Goal: Information Seeking & Learning: Find specific fact

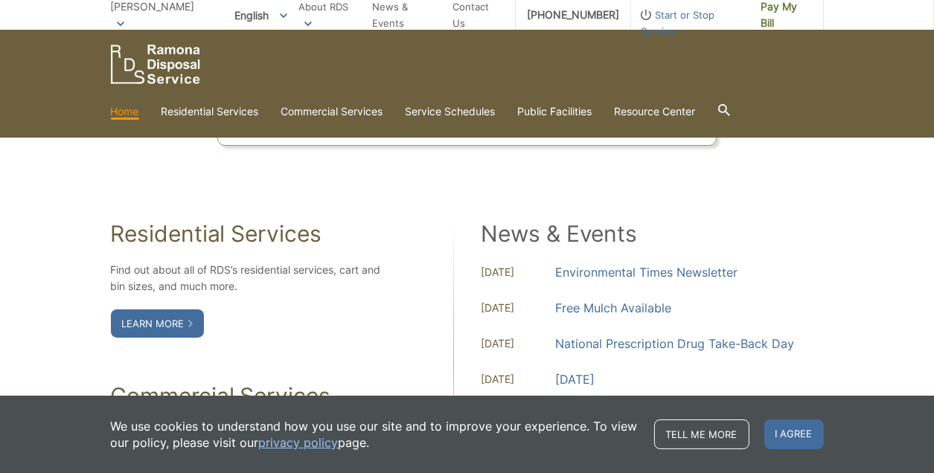
scroll to position [1190, 0]
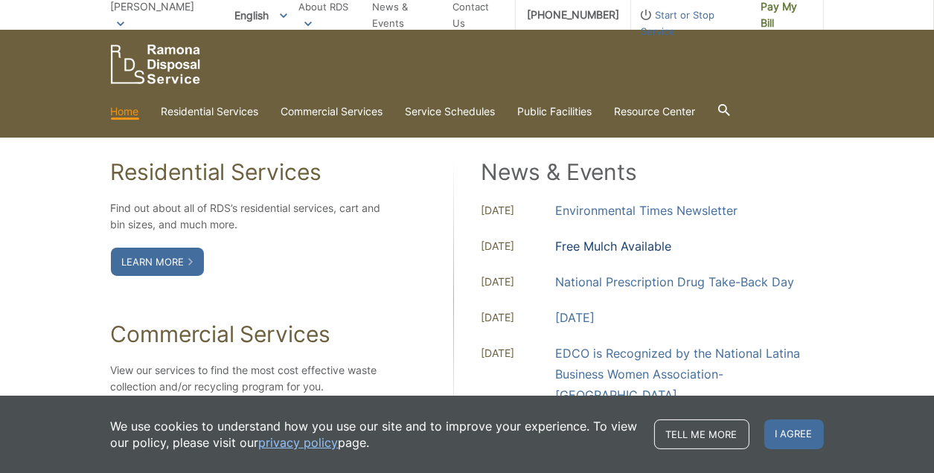
click at [620, 246] on link "Free Mulch Available" at bounding box center [614, 246] width 116 height 21
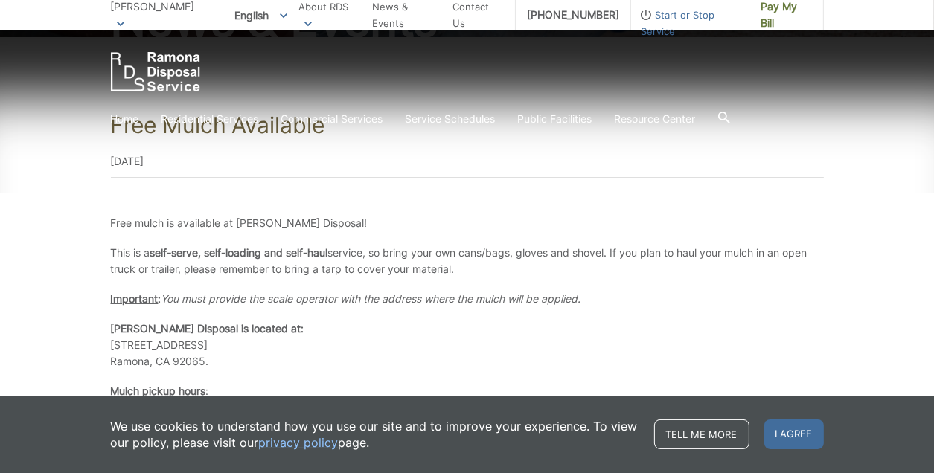
scroll to position [298, 0]
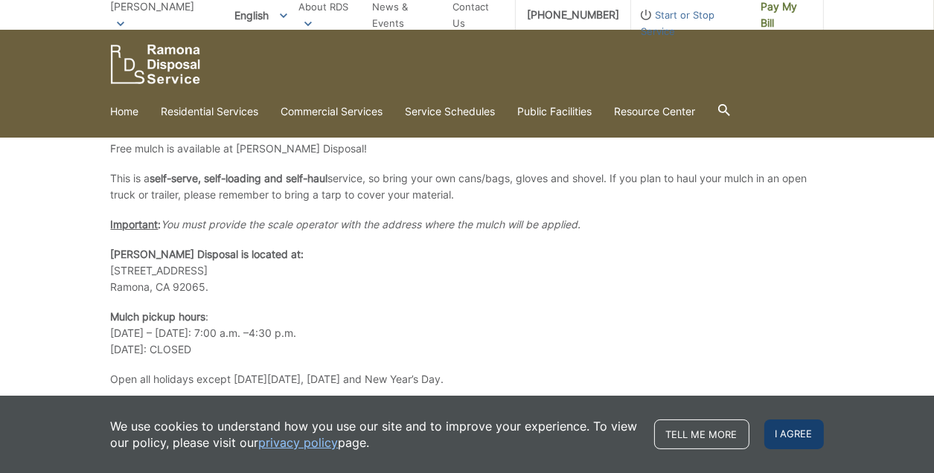
click at [800, 435] on span "I agree" at bounding box center [794, 435] width 60 height 30
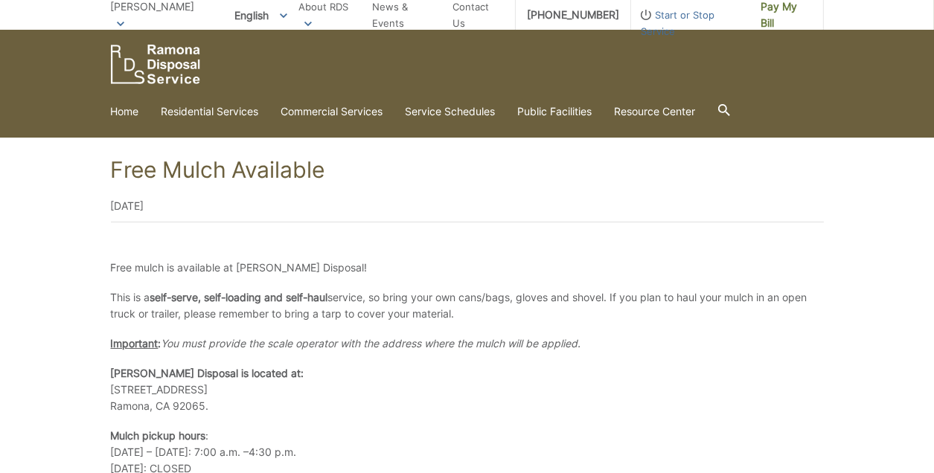
scroll to position [149, 0]
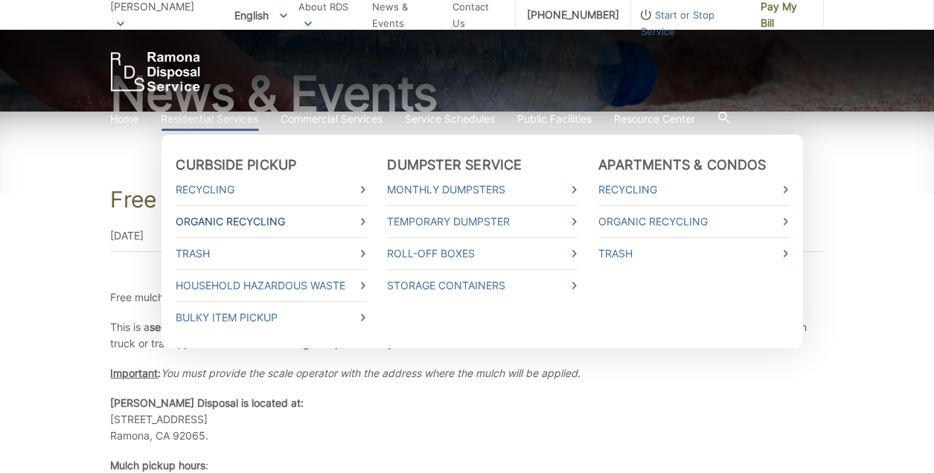
click at [360, 219] on link "Organic Recycling" at bounding box center [270, 222] width 189 height 16
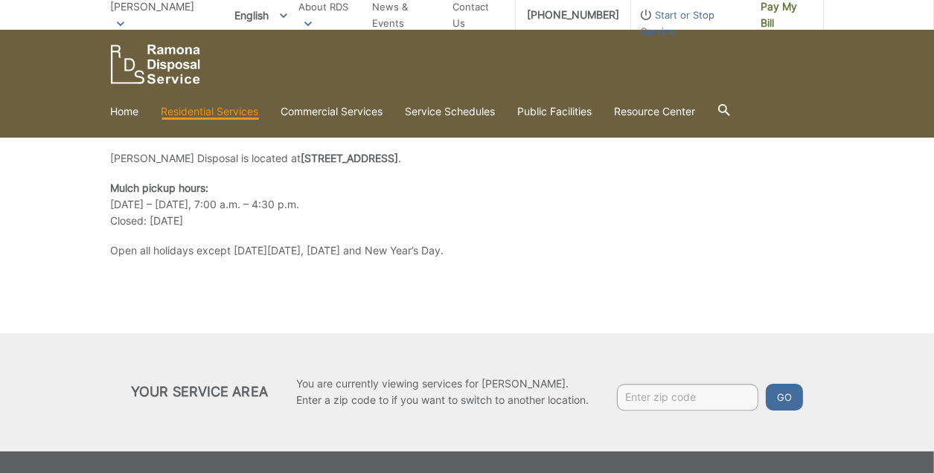
scroll to position [2952, 0]
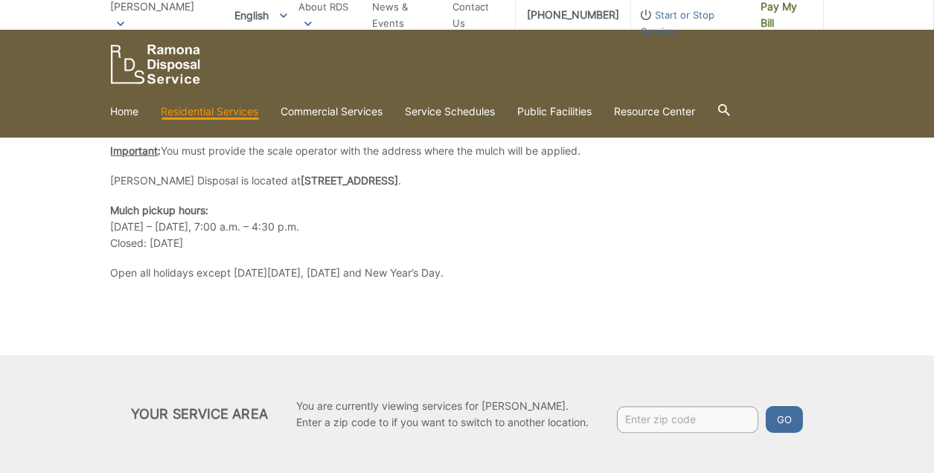
click at [730, 117] on div at bounding box center [724, 111] width 12 height 15
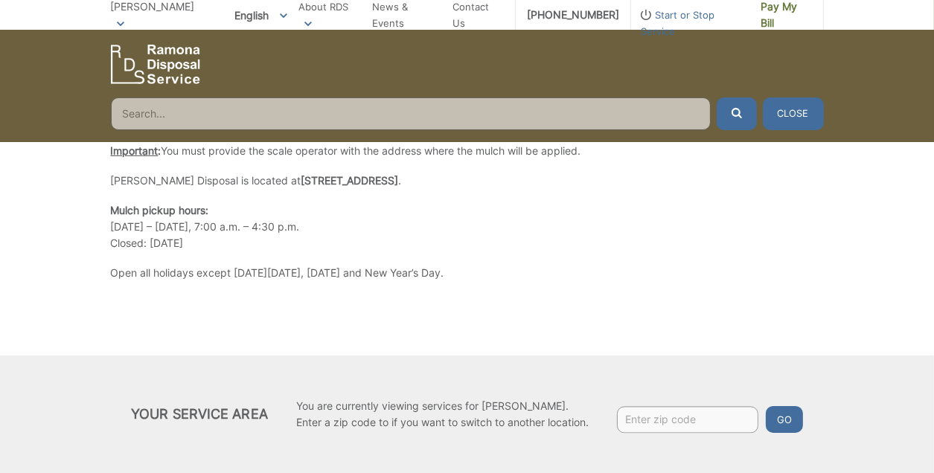
click at [269, 115] on input "Search" at bounding box center [411, 113] width 600 height 33
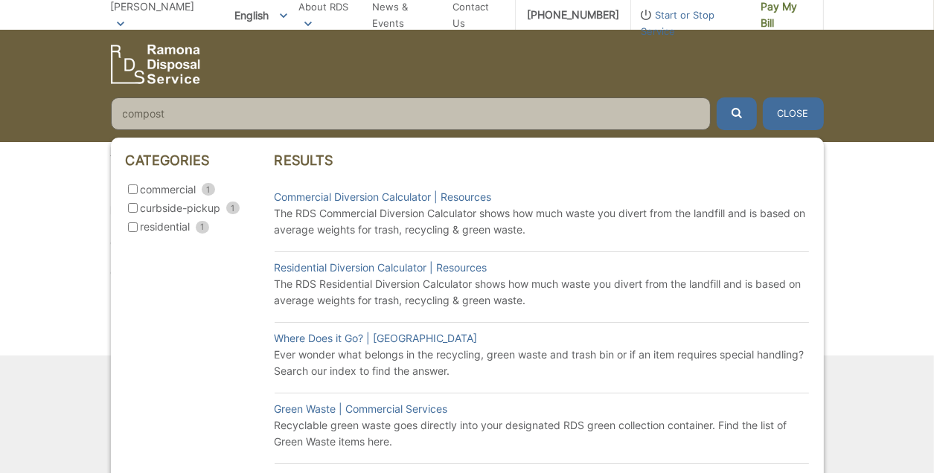
type input "compost"
click at [717, 97] on button "submit" at bounding box center [737, 113] width 40 height 33
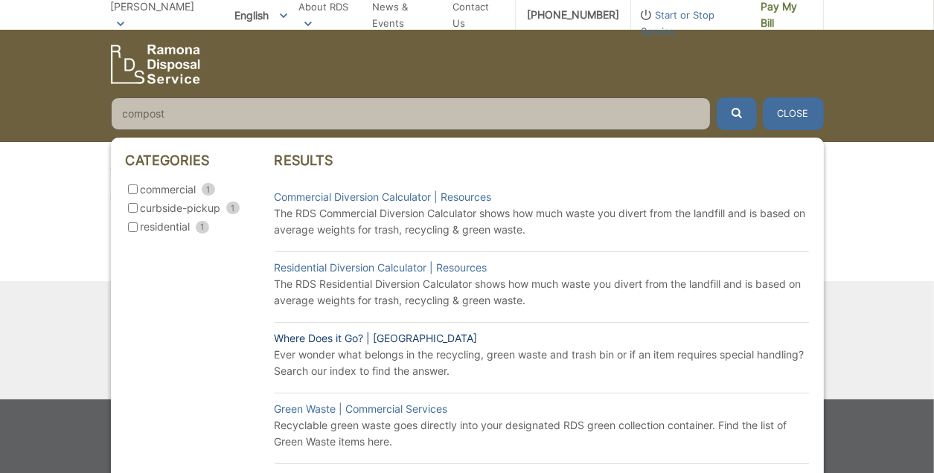
click at [369, 336] on link "Where Does it Go? | Resouce Center" at bounding box center [376, 338] width 203 height 16
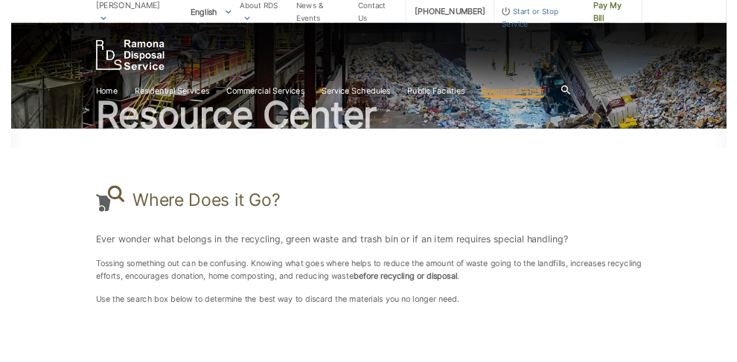
scroll to position [92, 0]
